Goal: Navigation & Orientation: Find specific page/section

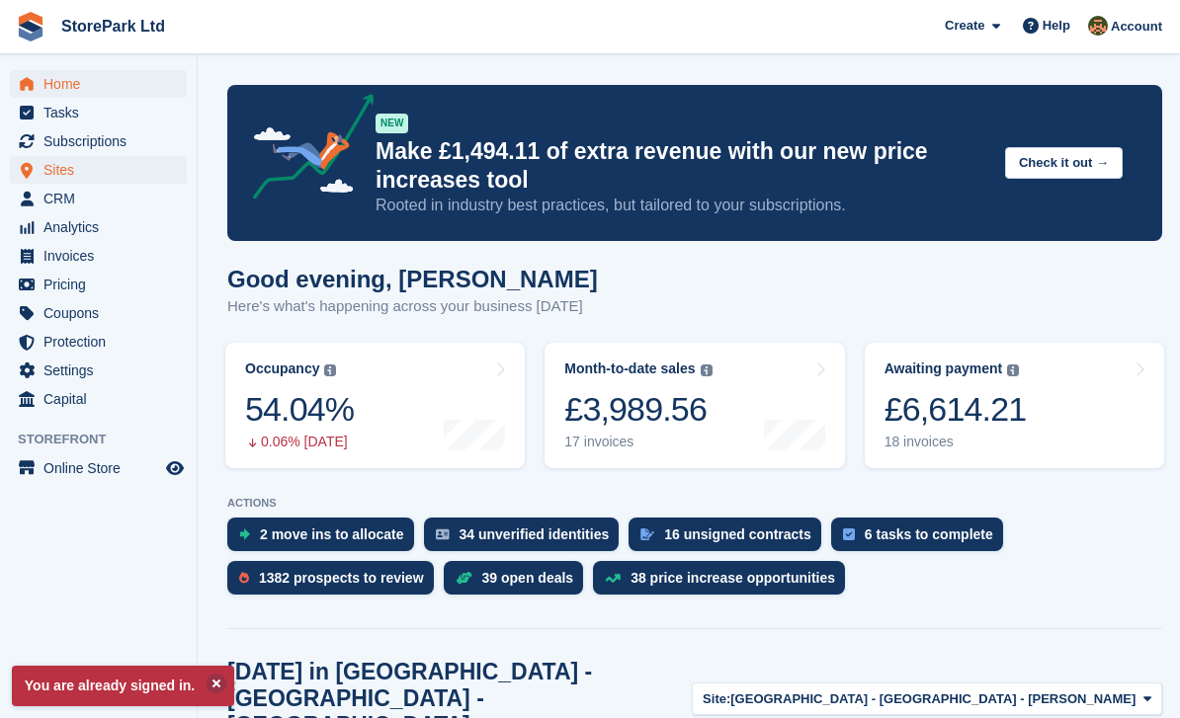
click at [53, 167] on span "Sites" at bounding box center [102, 170] width 119 height 28
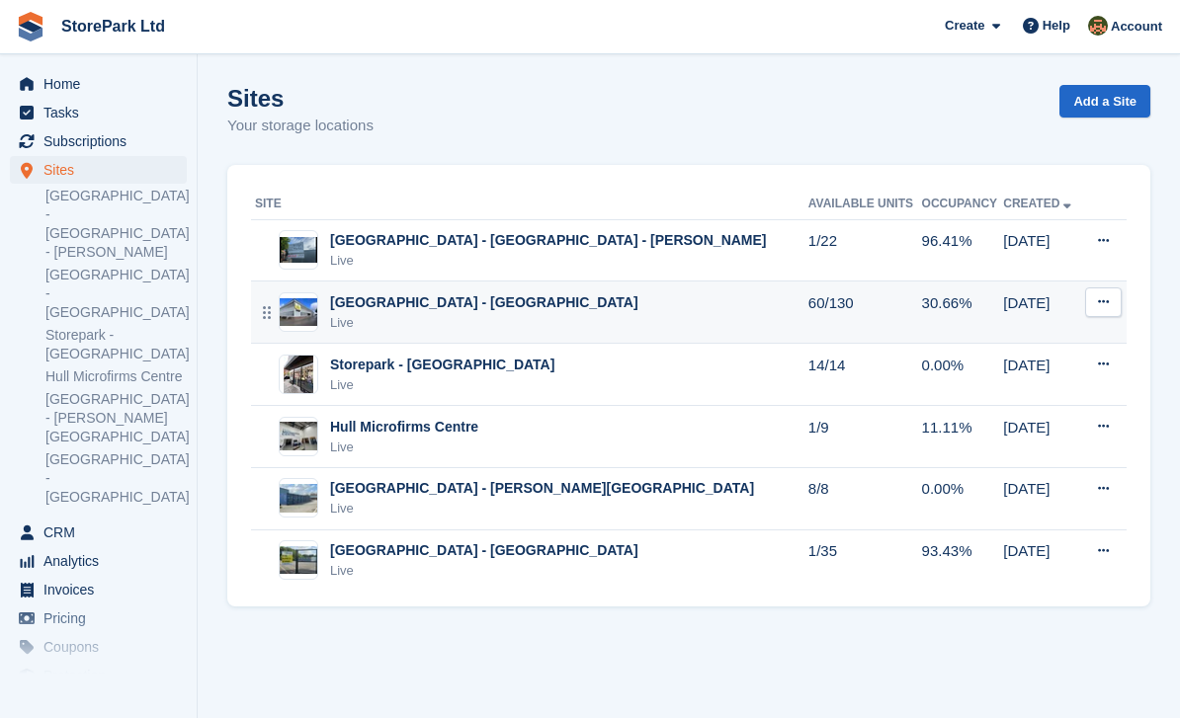
click at [314, 303] on img at bounding box center [299, 312] width 38 height 29
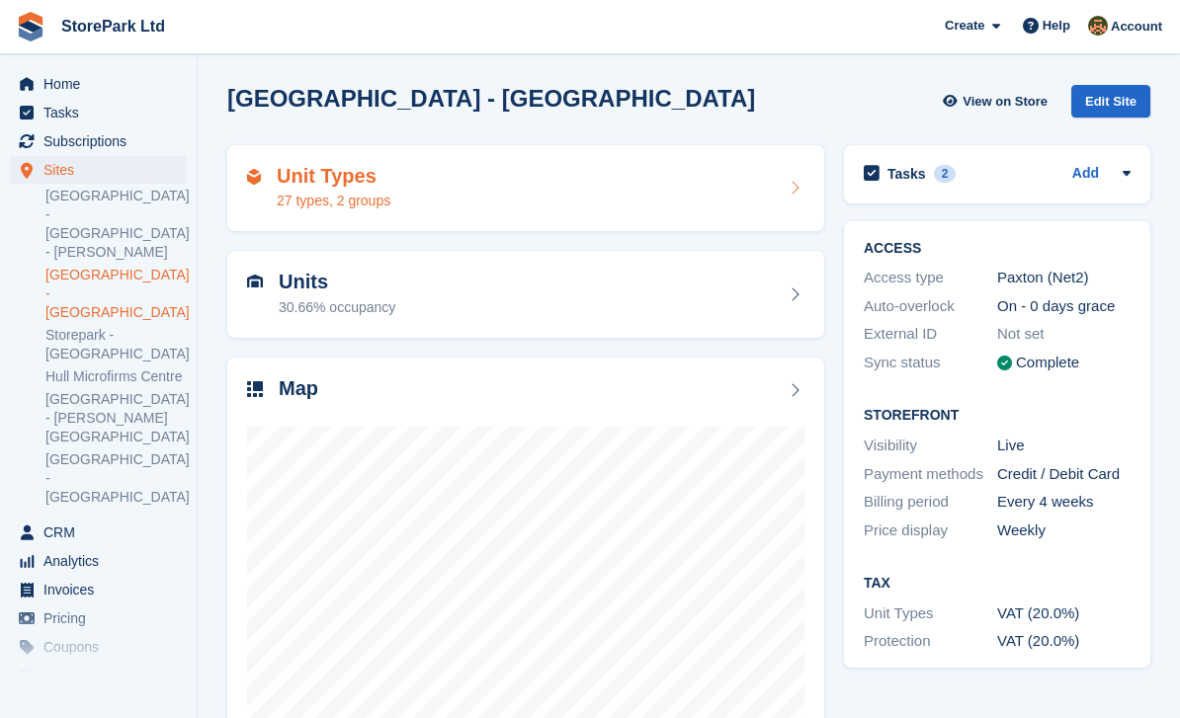
click at [335, 203] on div "27 types, 2 groups" at bounding box center [334, 201] width 114 height 21
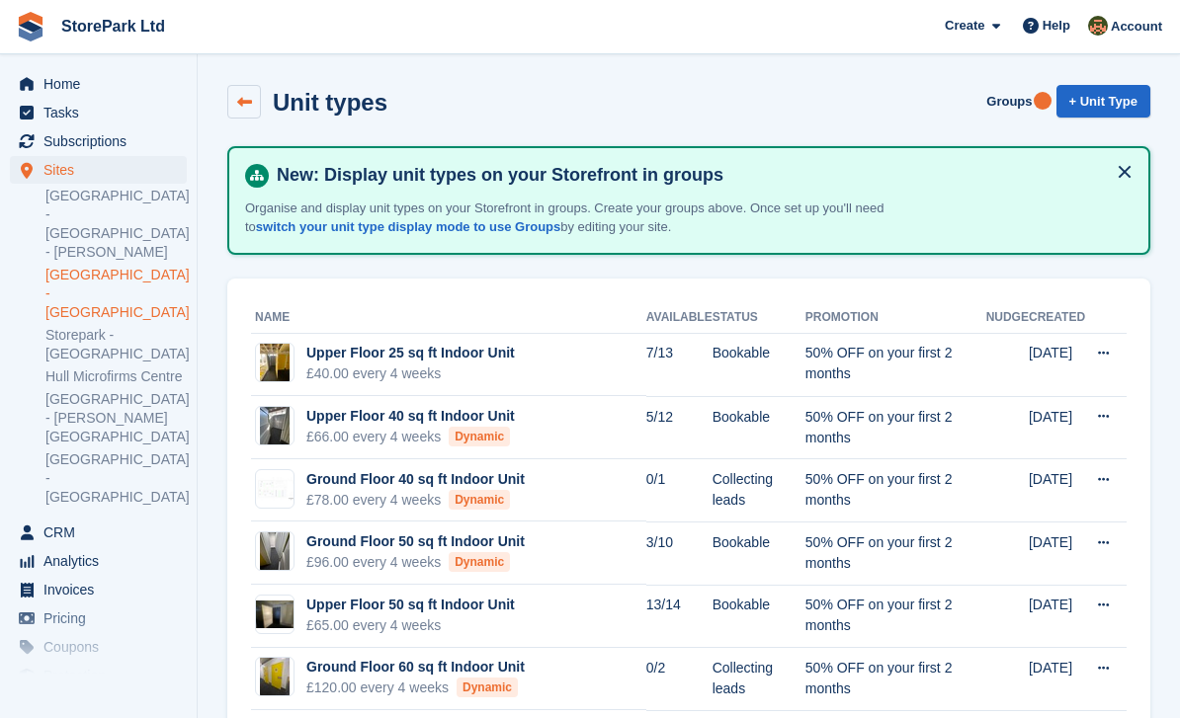
click at [231, 91] on link at bounding box center [244, 102] width 34 height 34
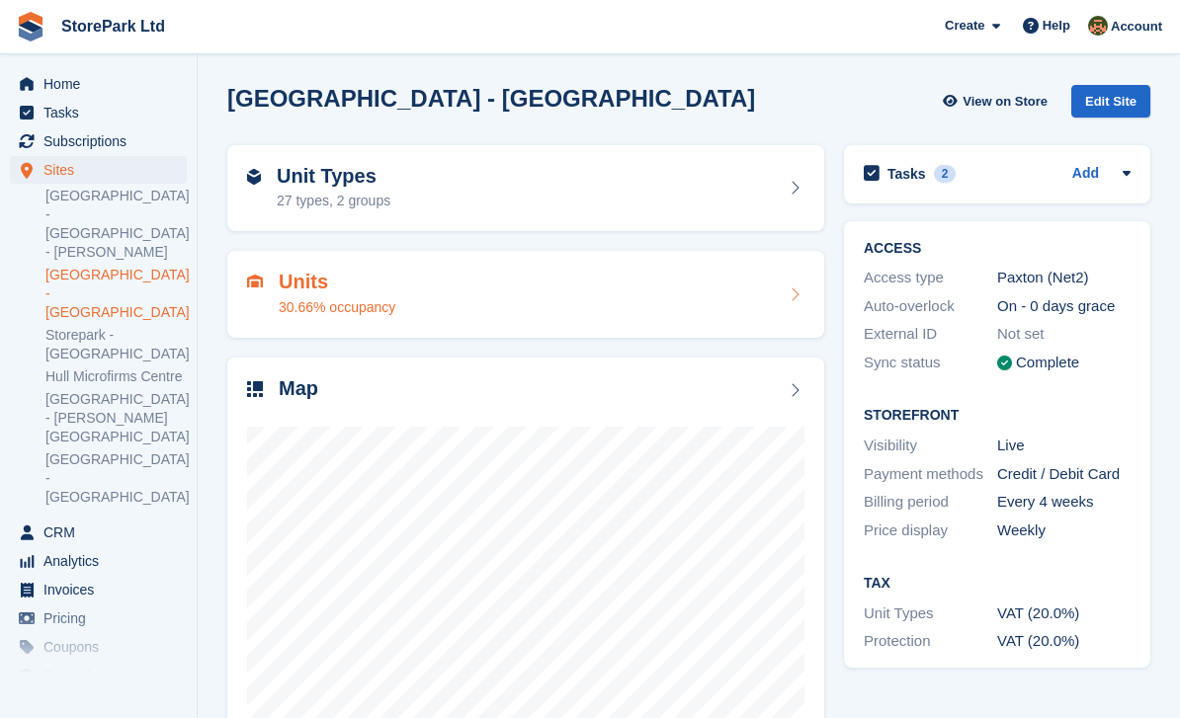
click at [314, 299] on div "30.66% occupancy" at bounding box center [337, 307] width 117 height 21
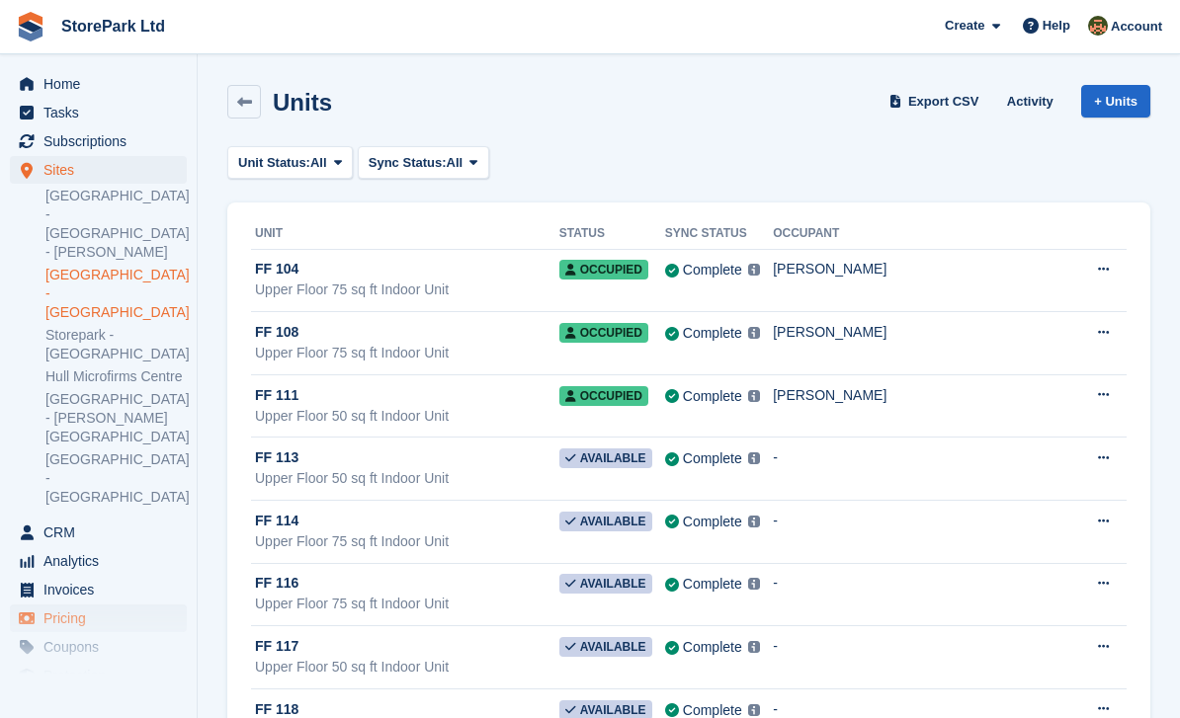
click at [52, 605] on span "Pricing" at bounding box center [102, 619] width 119 height 28
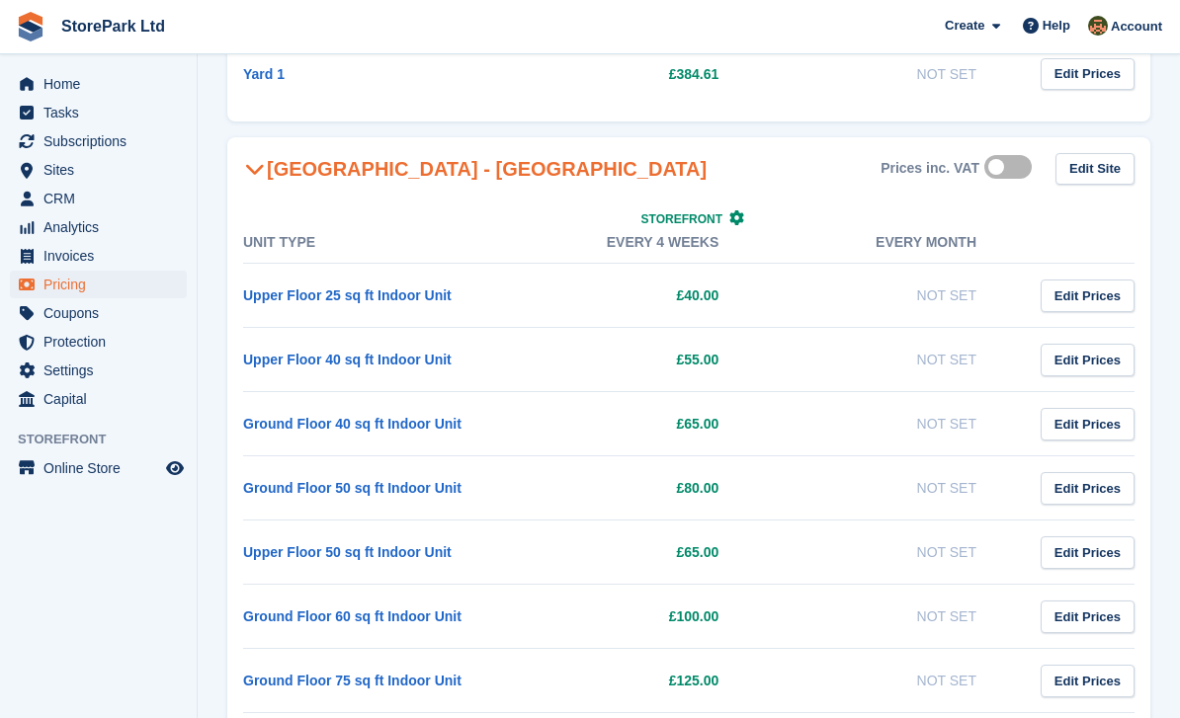
scroll to position [1540, 0]
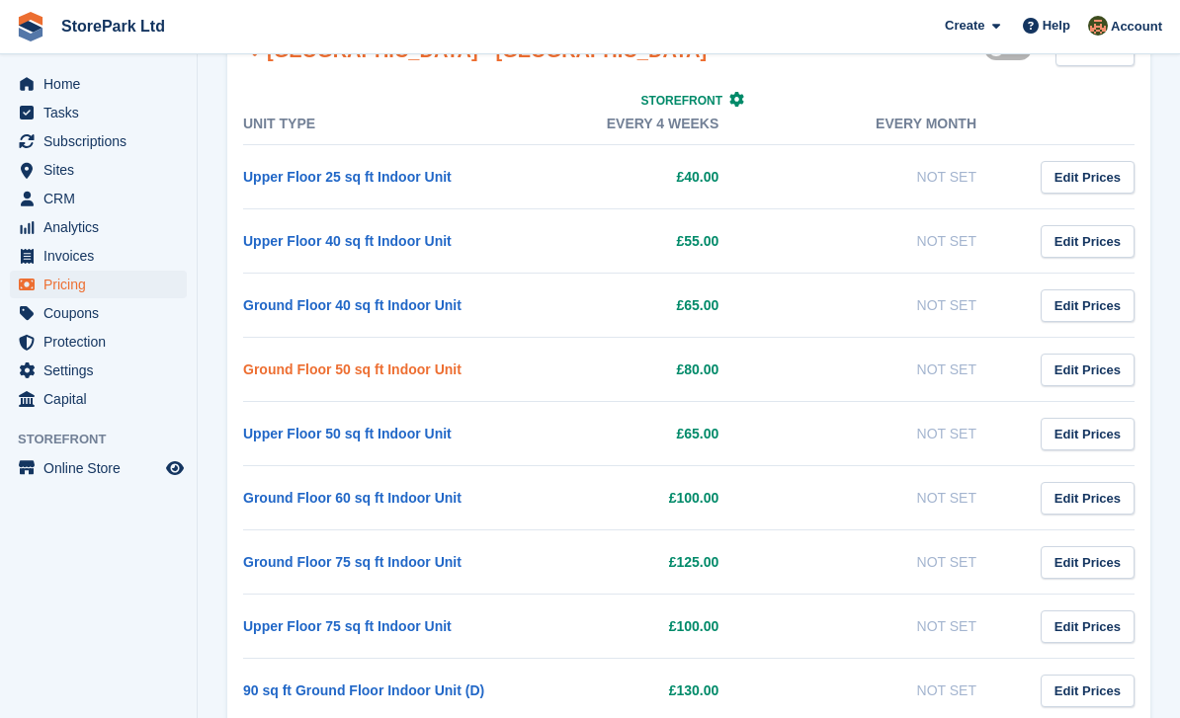
click at [277, 376] on link "Ground Floor 50 sq ft Indoor Unit" at bounding box center [352, 370] width 218 height 16
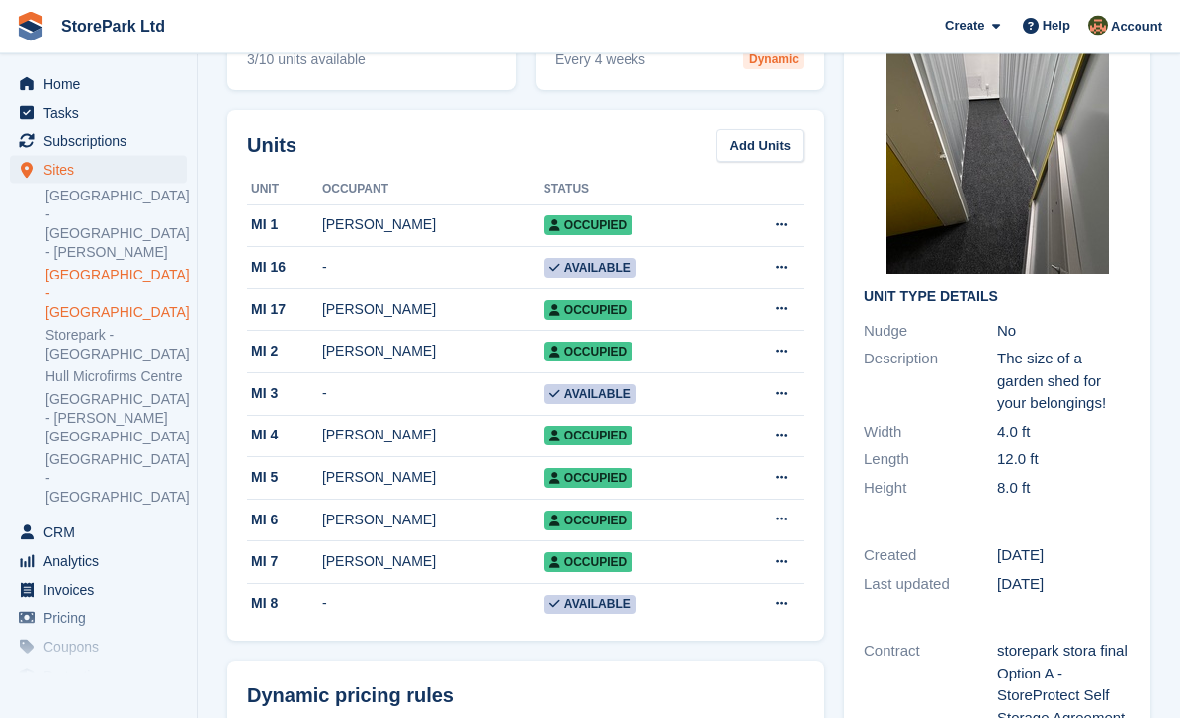
scroll to position [189, 0]
click at [317, 485] on div "MI 5" at bounding box center [284, 477] width 75 height 21
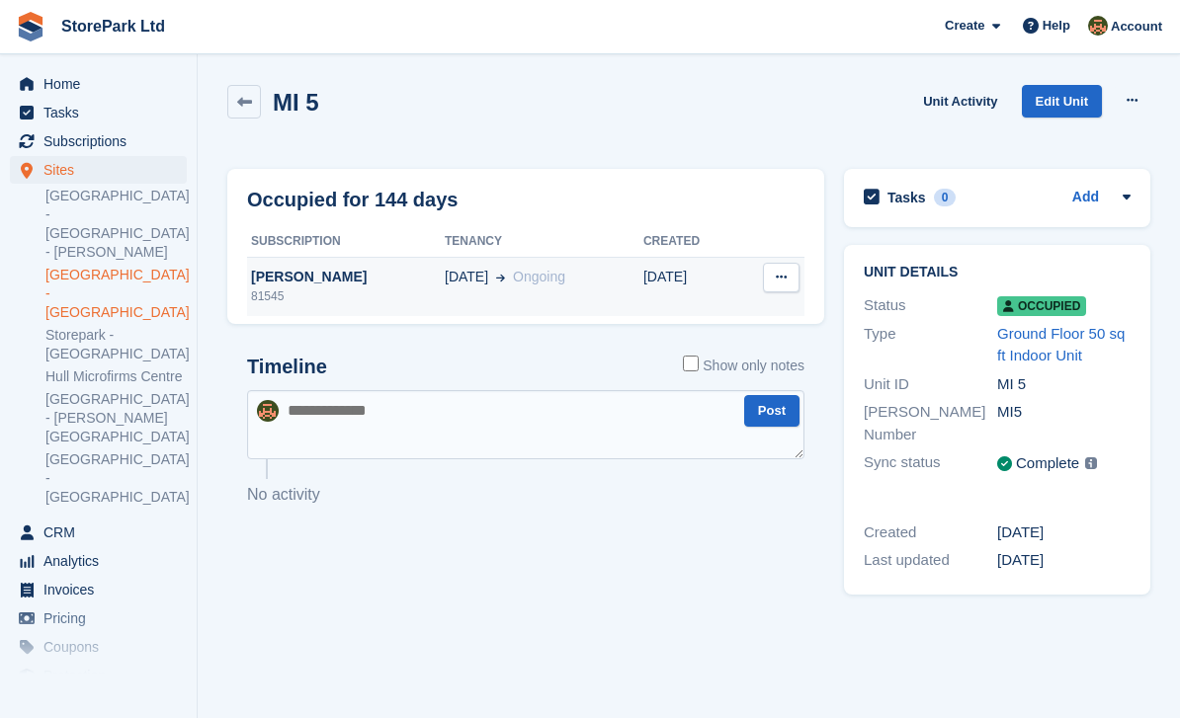
click at [305, 281] on div "[PERSON_NAME]" at bounding box center [346, 277] width 198 height 21
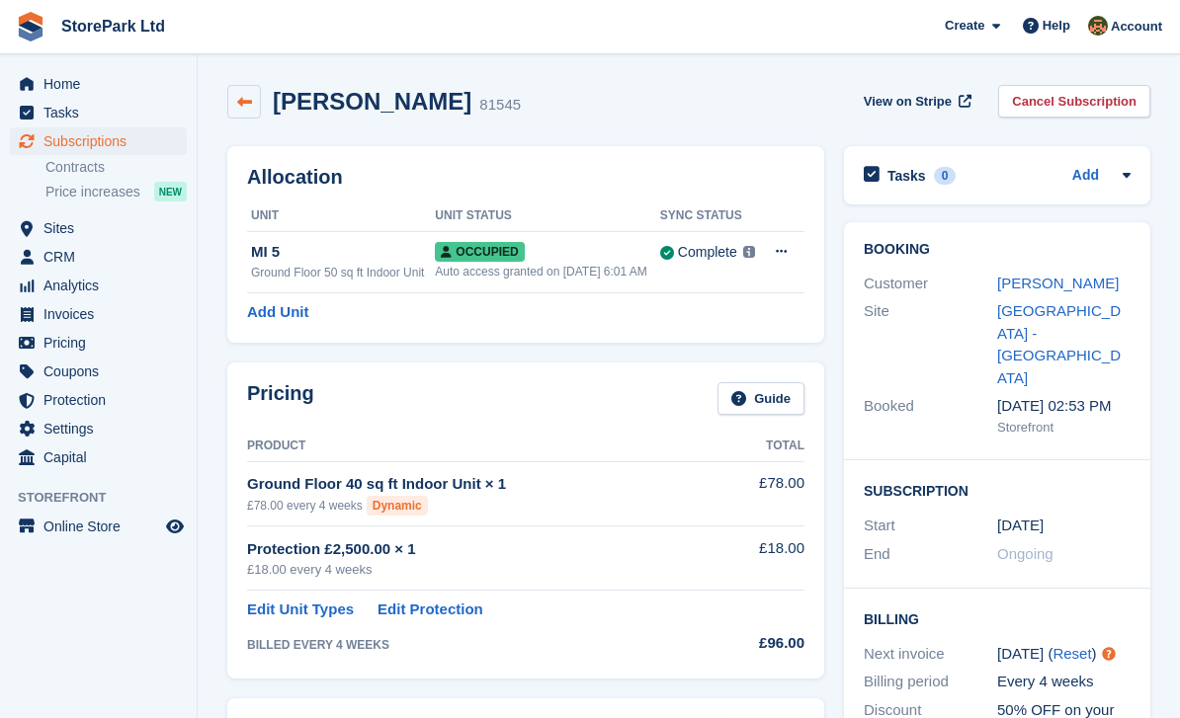
click at [245, 102] on icon at bounding box center [244, 102] width 15 height 15
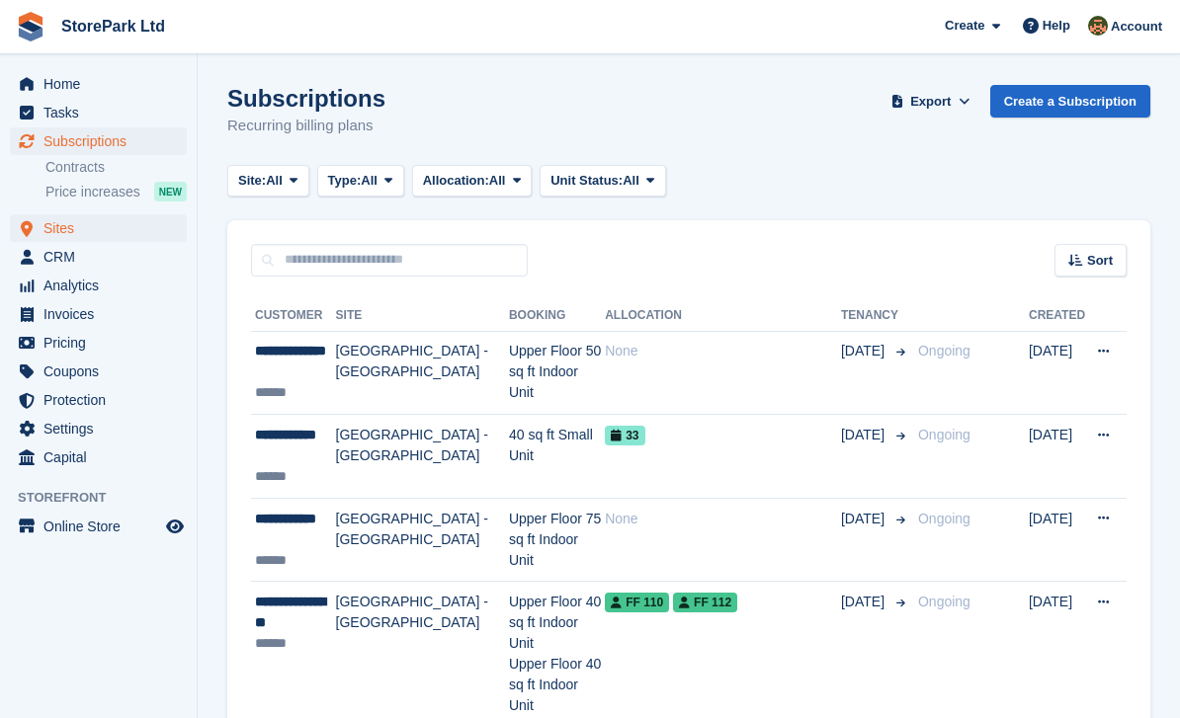
click at [52, 232] on span "Sites" at bounding box center [102, 228] width 119 height 28
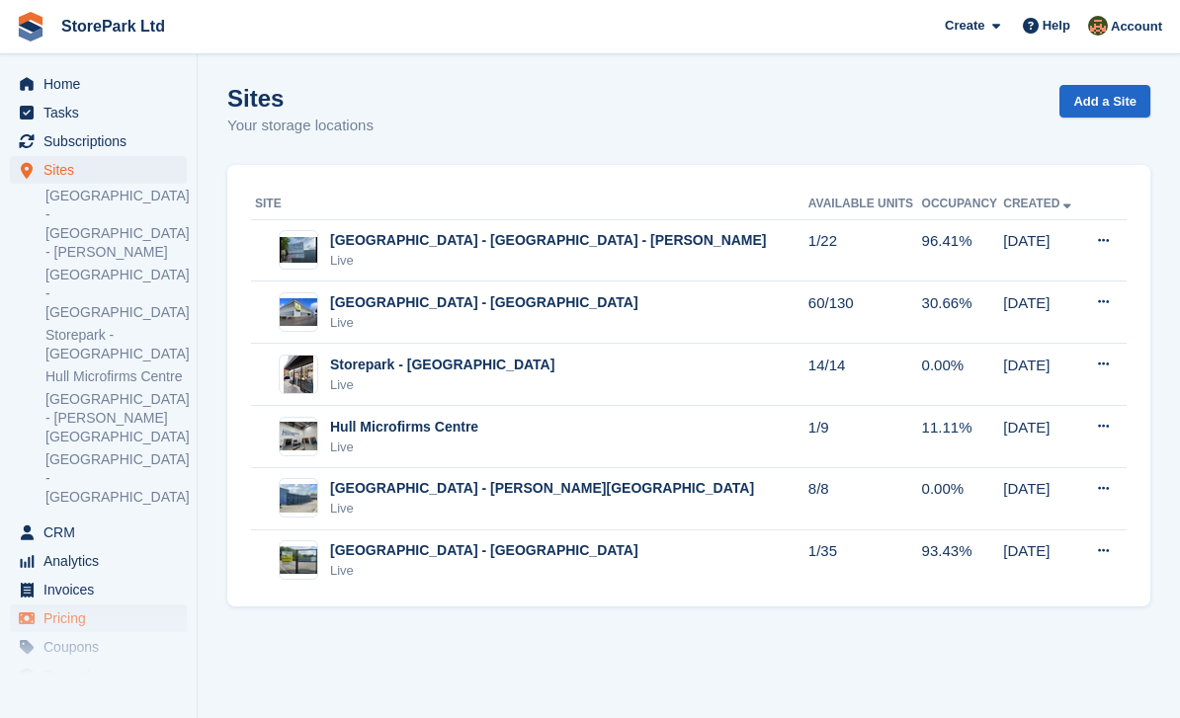
click at [43, 605] on span "Pricing" at bounding box center [102, 619] width 119 height 28
click at [50, 605] on span "Pricing" at bounding box center [102, 619] width 119 height 28
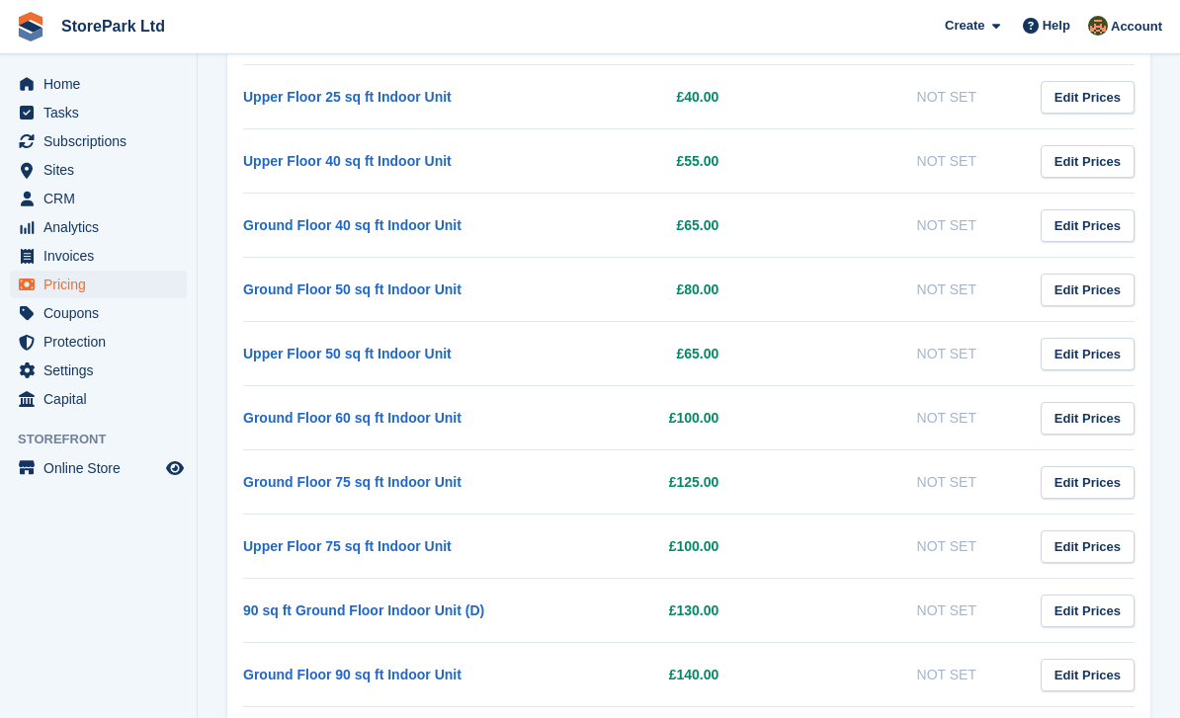
scroll to position [1567, 0]
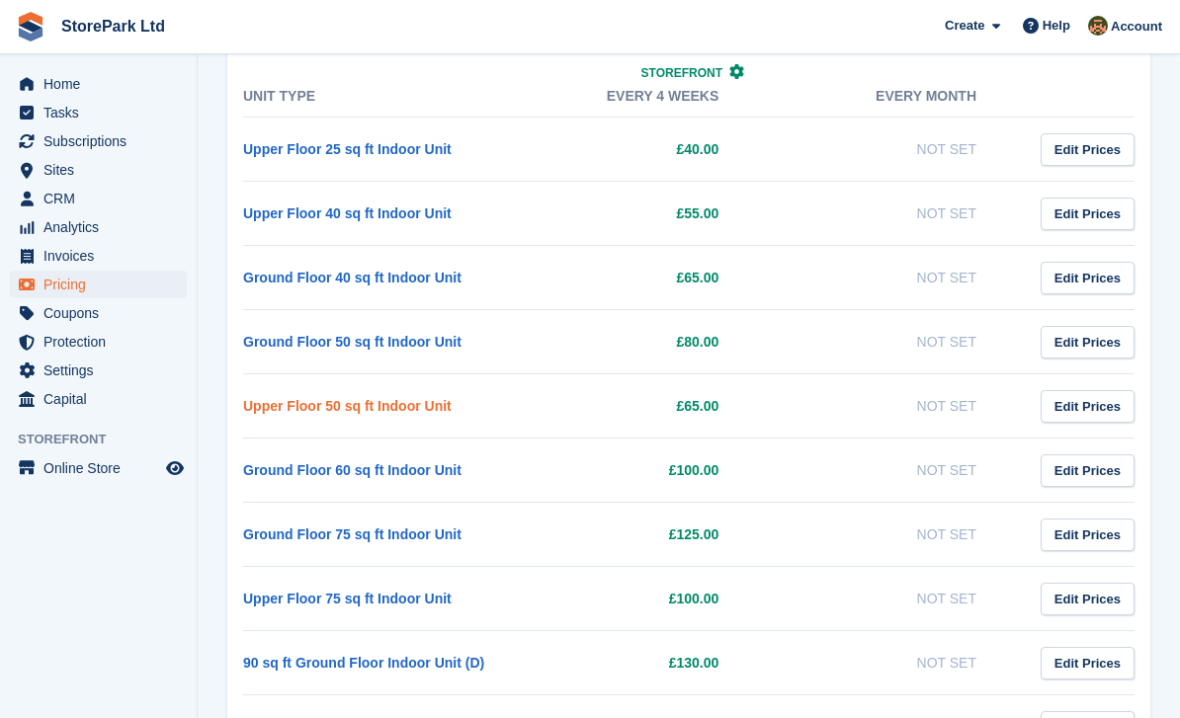
click at [277, 407] on link "Upper Floor 50 sq ft Indoor Unit" at bounding box center [347, 406] width 209 height 16
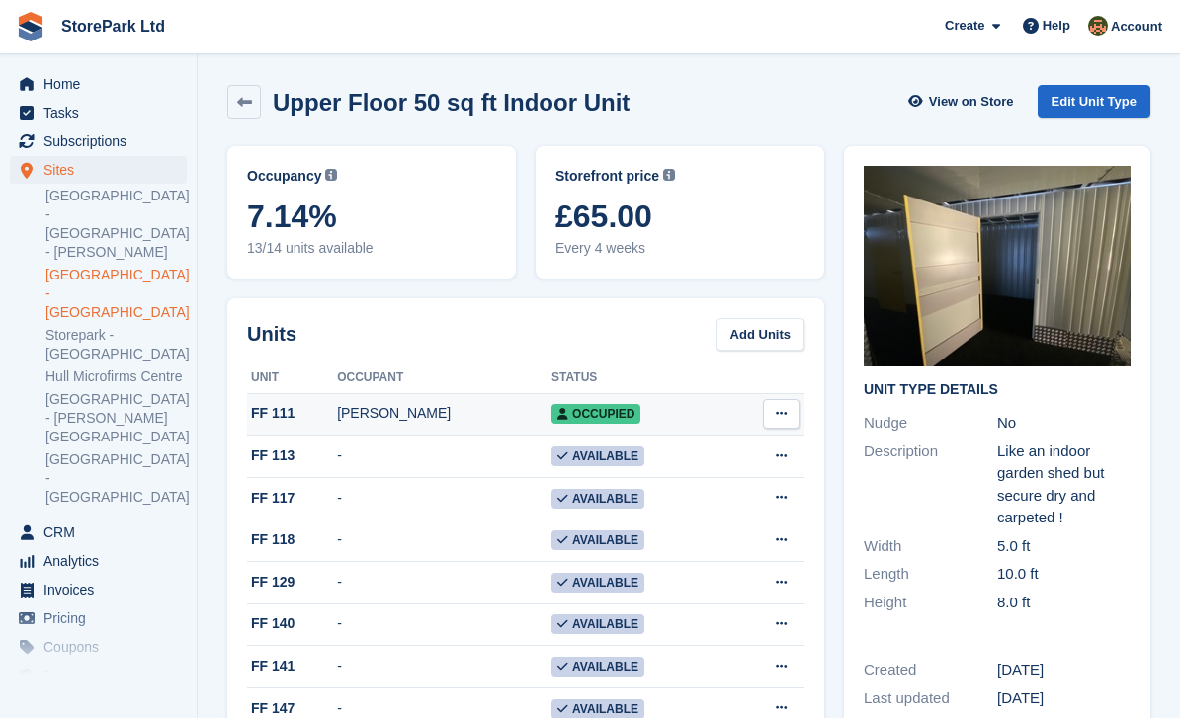
click at [387, 422] on div "Owen Fielder" at bounding box center [444, 413] width 214 height 21
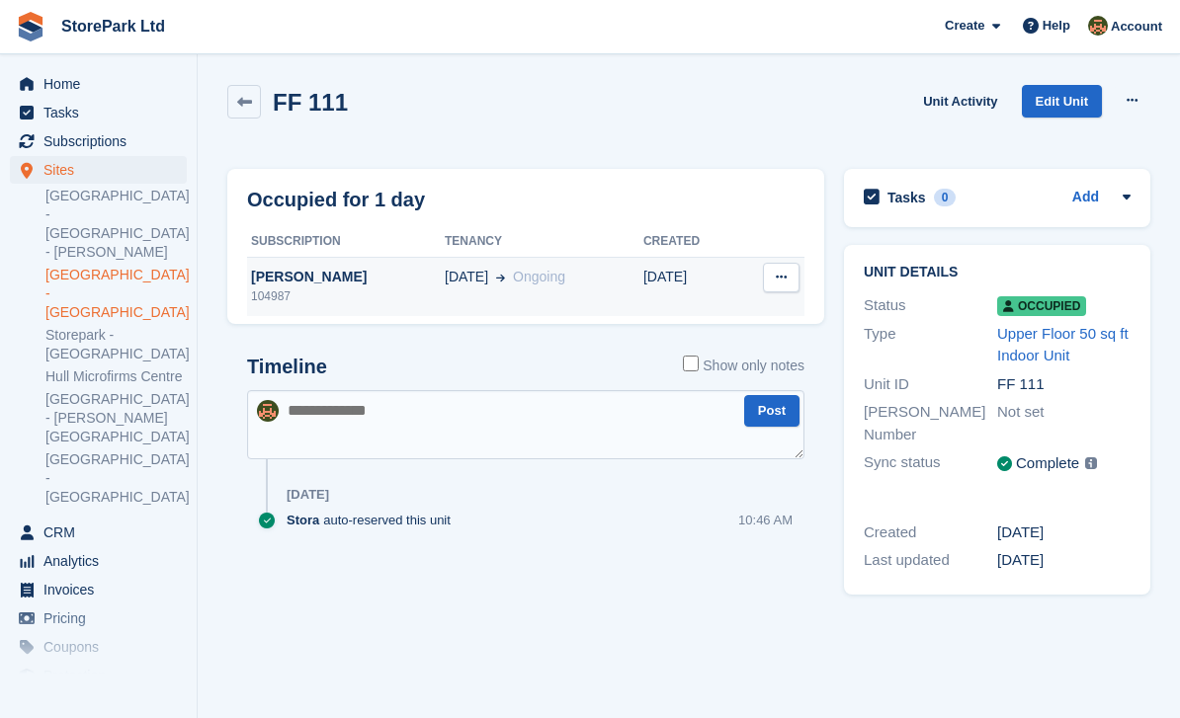
click at [284, 270] on div "[PERSON_NAME]" at bounding box center [346, 277] width 198 height 21
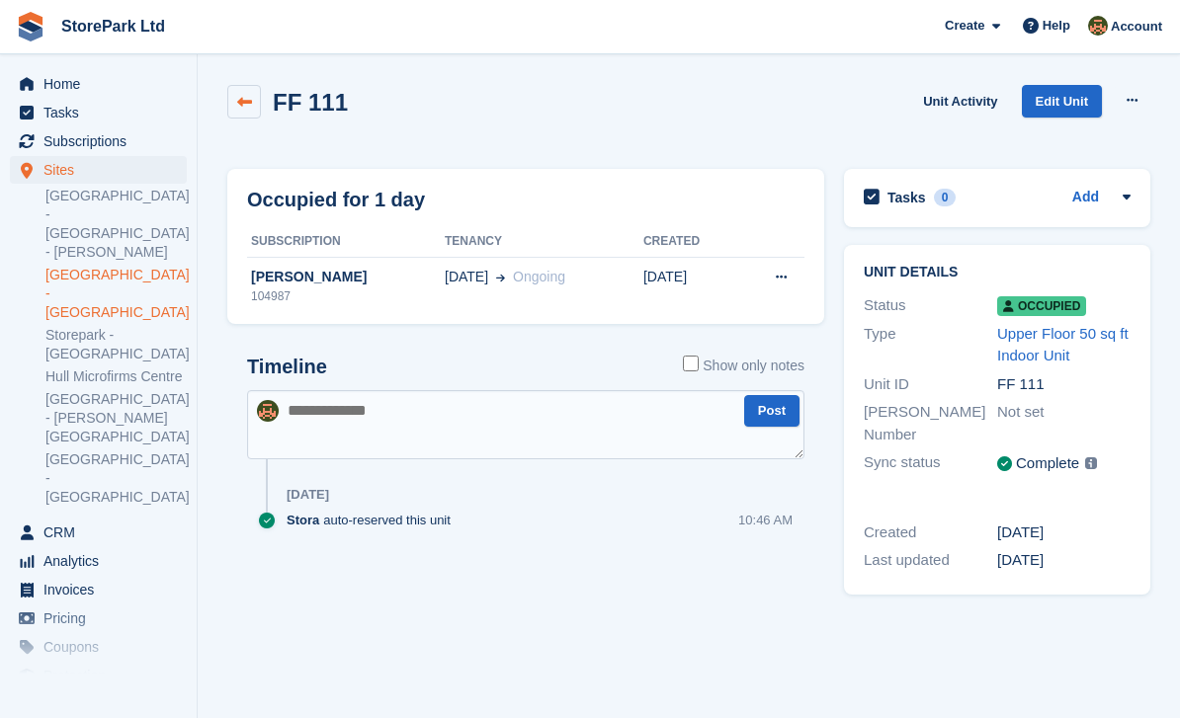
click at [242, 95] on icon at bounding box center [244, 102] width 15 height 15
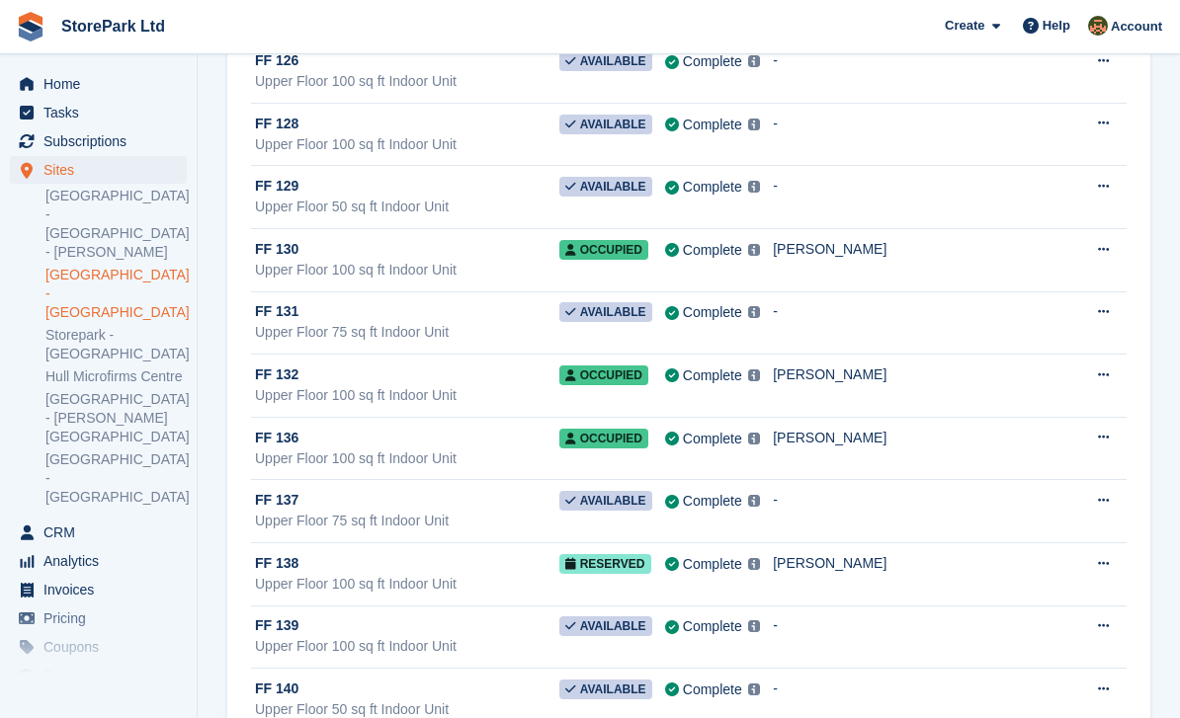
scroll to position [901, 0]
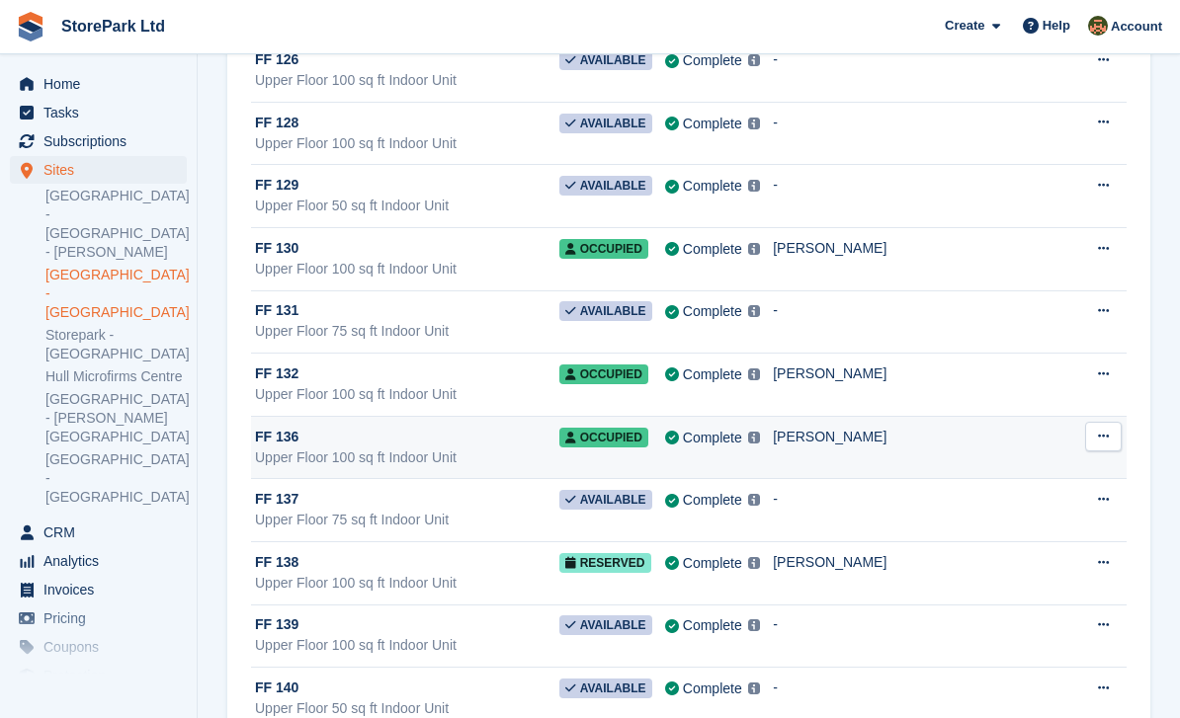
click at [296, 456] on div "Upper Floor 100 sq ft Indoor Unit" at bounding box center [407, 458] width 304 height 21
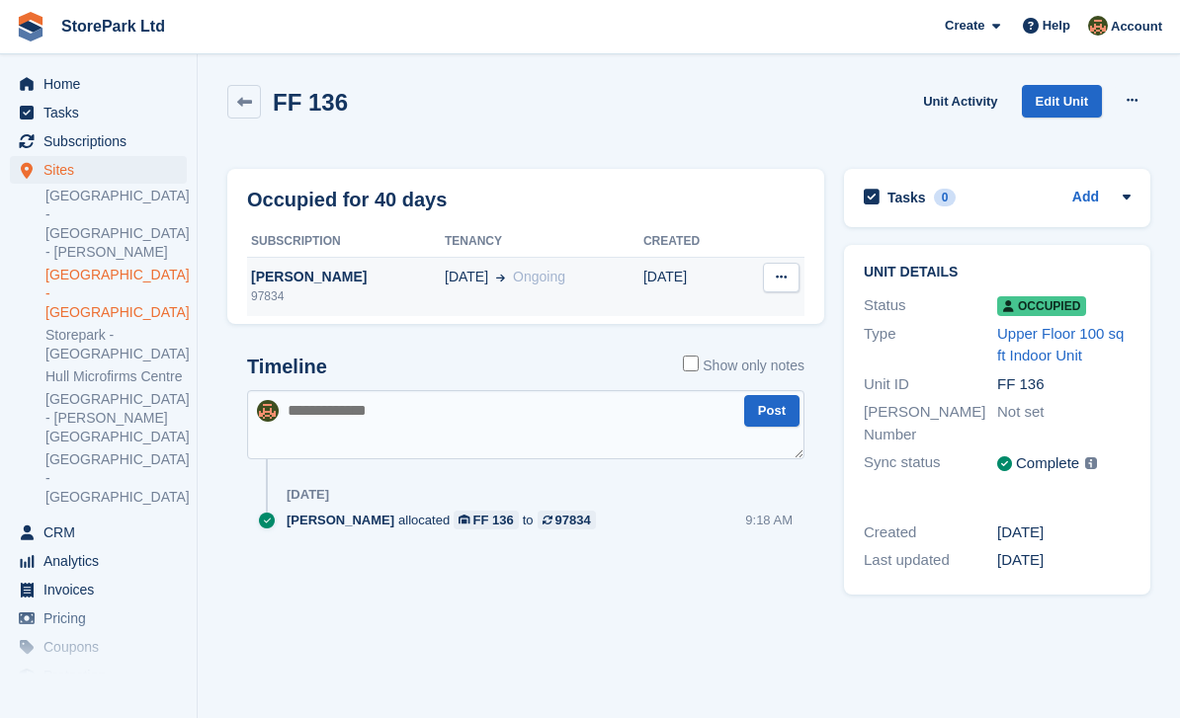
click at [299, 267] on div "[PERSON_NAME]" at bounding box center [346, 277] width 198 height 21
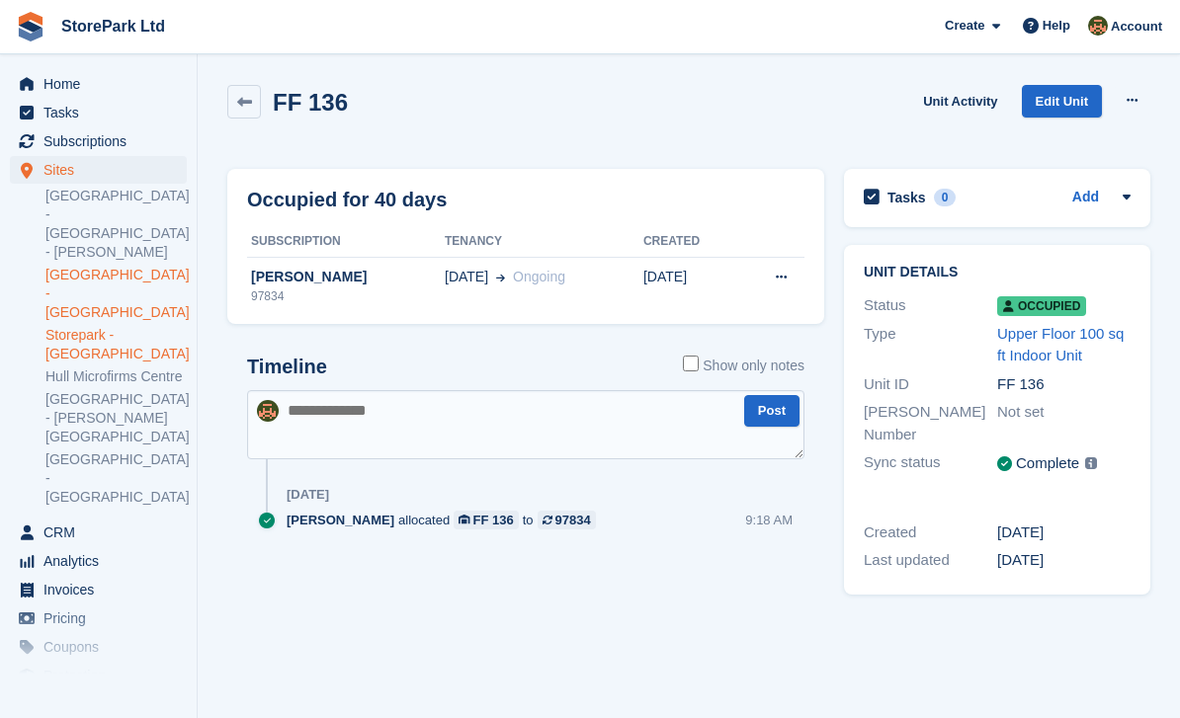
click at [73, 326] on link "Storepark - [GEOGRAPHIC_DATA]" at bounding box center [115, 345] width 141 height 38
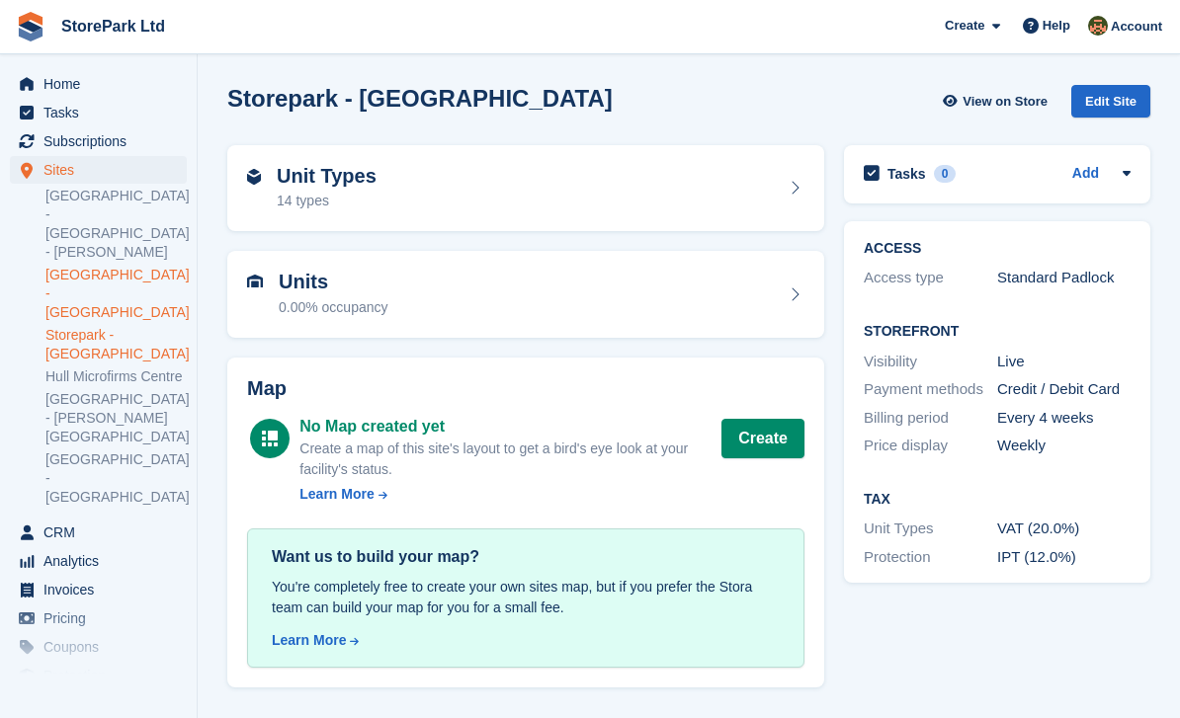
click at [102, 273] on link "[GEOGRAPHIC_DATA] - [GEOGRAPHIC_DATA]" at bounding box center [115, 294] width 141 height 56
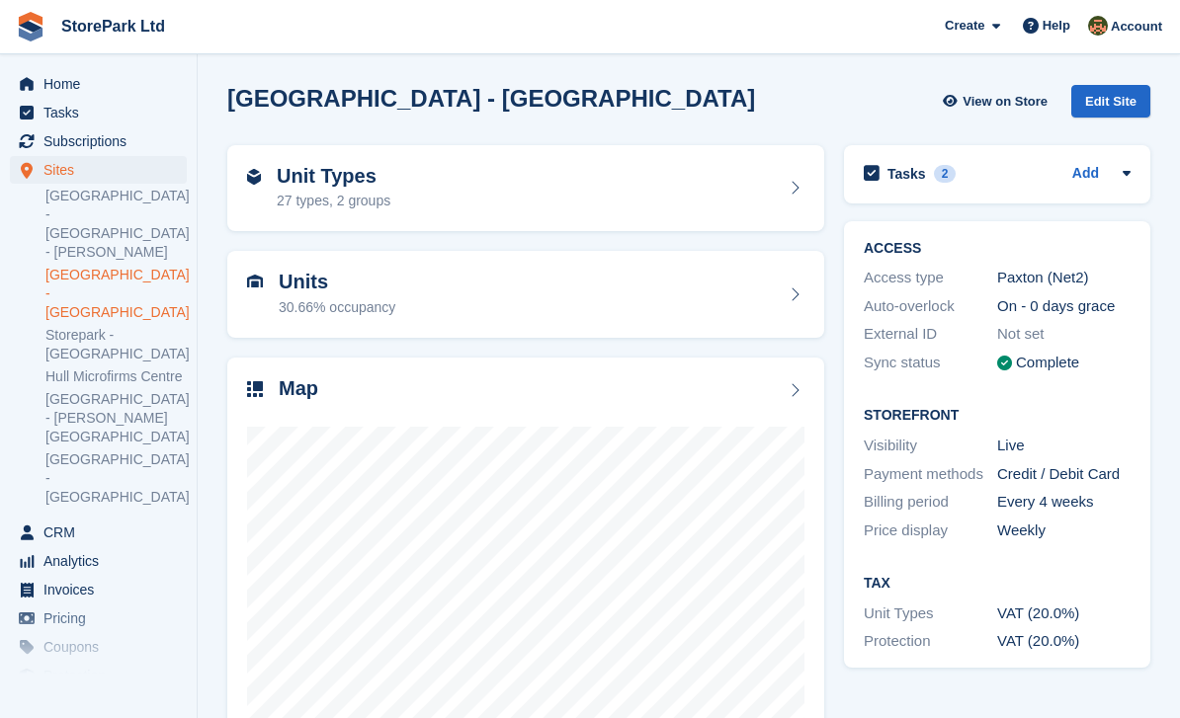
scroll to position [60, 0]
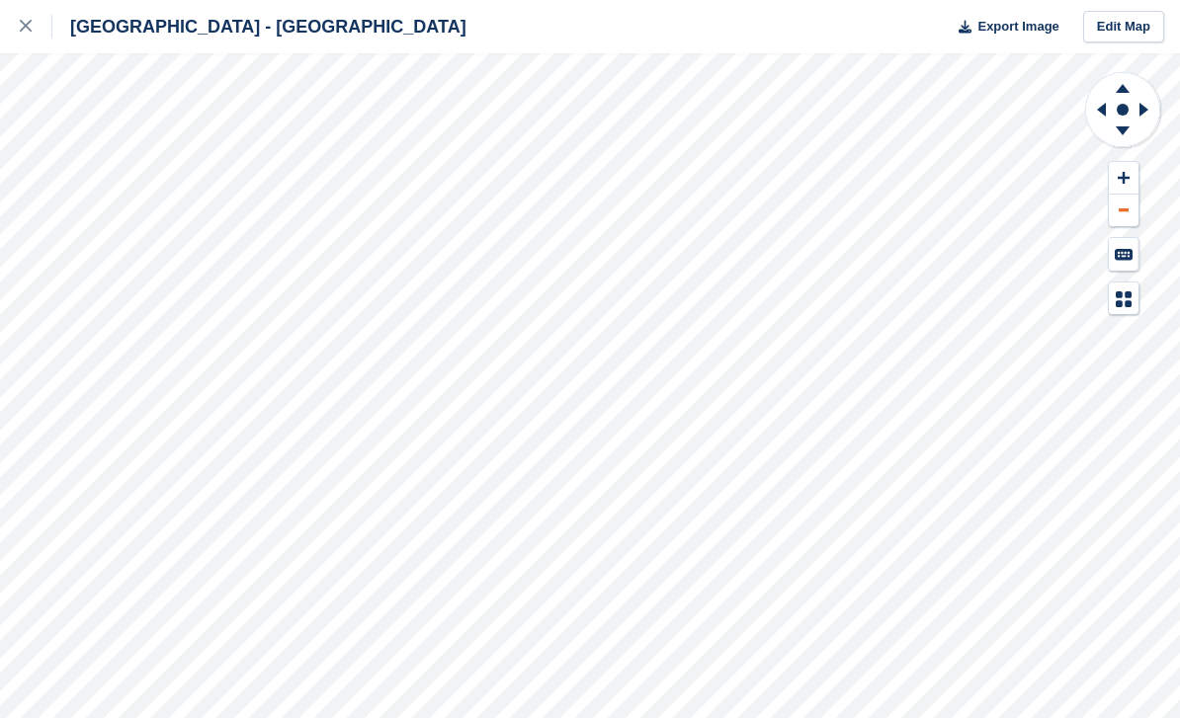
click at [1136, 212] on button at bounding box center [1124, 211] width 30 height 33
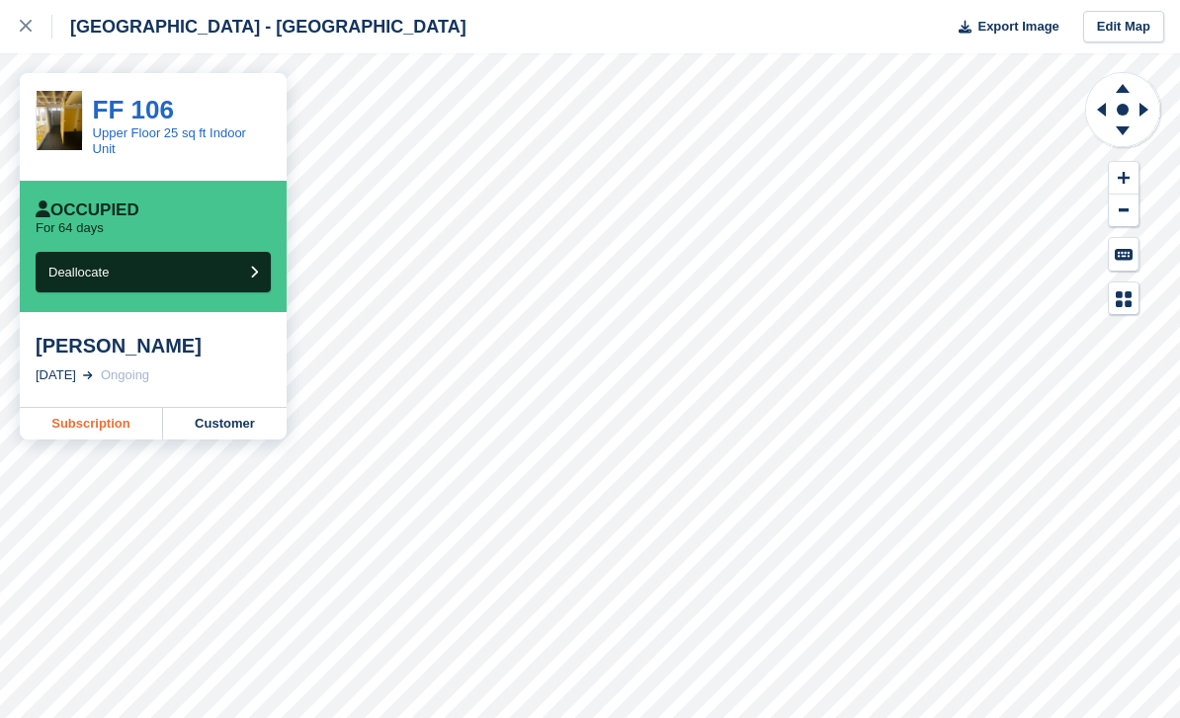
click at [72, 425] on link "Subscription" at bounding box center [91, 424] width 143 height 32
